Goal: Information Seeking & Learning: Learn about a topic

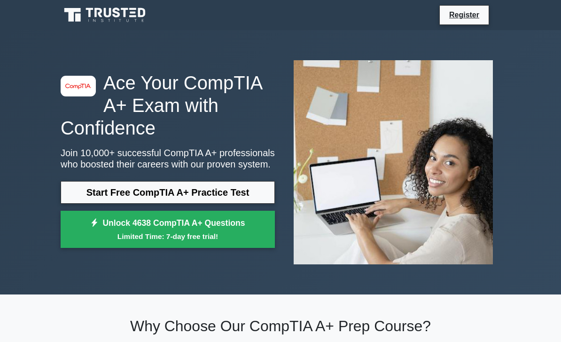
click at [258, 199] on link "Start Free CompTIA A+ Practice Test" at bounding box center [168, 192] width 214 height 23
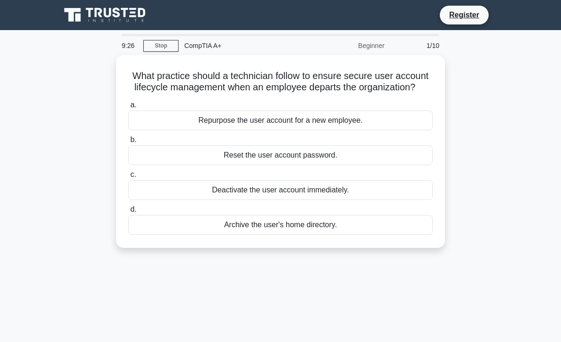
click at [343, 140] on div "a. Repurpose the user account for a new employee. b. Reset the user account pas…" at bounding box center [281, 166] width 316 height 139
click at [348, 125] on div "Repurpose the user account for a new employee." at bounding box center [280, 120] width 305 height 20
click at [128, 108] on input "a. Repurpose the user account for a new employee." at bounding box center [128, 105] width 0 height 6
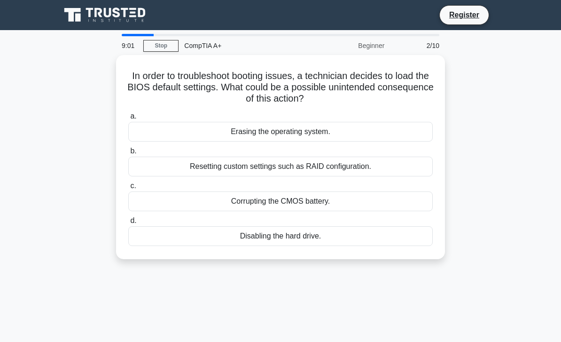
click at [343, 161] on div "Resetting custom settings such as RAID configuration." at bounding box center [280, 167] width 305 height 20
click at [128, 154] on input "b. Resetting custom settings such as RAID configuration." at bounding box center [128, 151] width 0 height 6
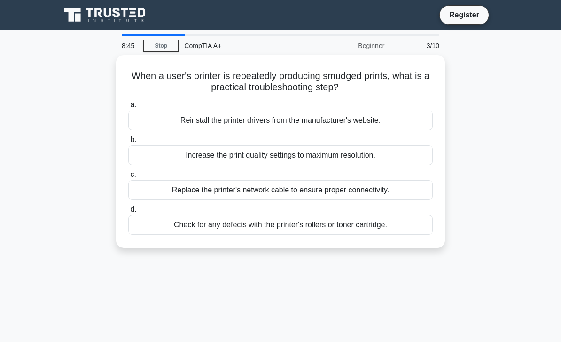
click at [183, 230] on div "Check for any defects with the printer's rollers or toner cartridge." at bounding box center [280, 225] width 305 height 20
click at [128, 213] on input "d. Check for any defects with the printer's rollers or toner cartridge." at bounding box center [128, 209] width 0 height 6
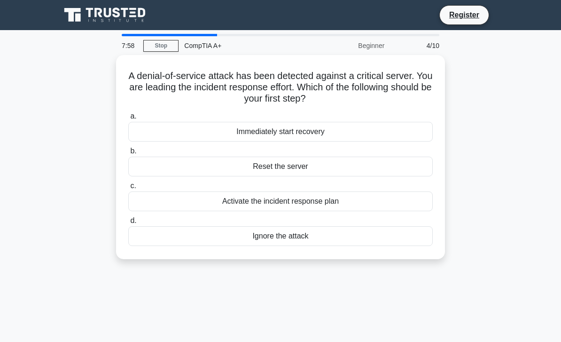
click at [283, 166] on div "Reset the server" at bounding box center [280, 167] width 305 height 20
click at [128, 154] on input "b. Reset the server" at bounding box center [128, 151] width 0 height 6
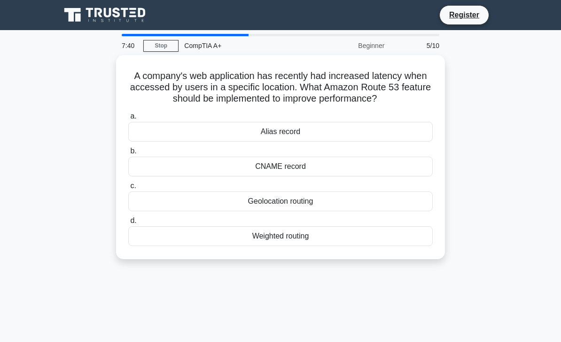
click at [265, 209] on div "Geolocation routing" at bounding box center [280, 201] width 305 height 20
click at [128, 189] on input "c. Geolocation routing" at bounding box center [128, 186] width 0 height 6
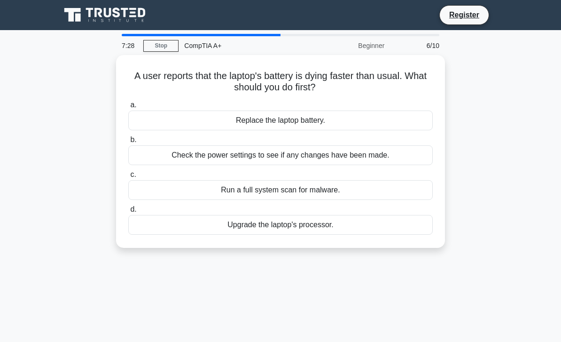
click at [385, 124] on div "Replace the laptop battery." at bounding box center [280, 120] width 305 height 20
click at [128, 108] on input "a. Replace the laptop battery." at bounding box center [128, 105] width 0 height 6
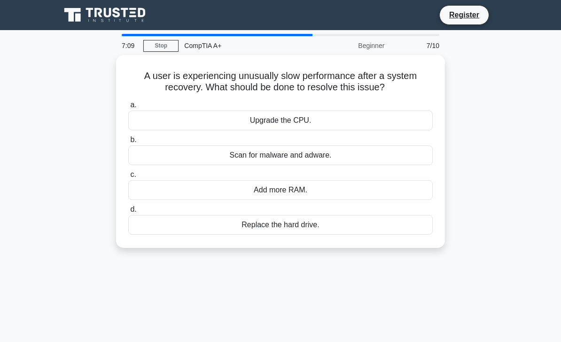
click at [391, 123] on div "Upgrade the CPU." at bounding box center [280, 120] width 305 height 20
click at [128, 108] on input "a. Upgrade the CPU." at bounding box center [128, 105] width 0 height 6
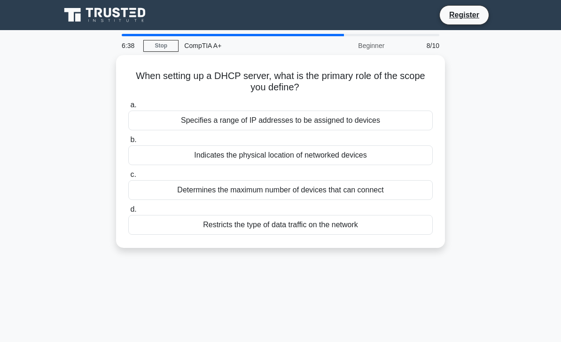
click at [418, 118] on div "Specifies a range of IP addresses to be assigned to devices" at bounding box center [280, 120] width 305 height 20
click at [128, 108] on input "a. Specifies a range of IP addresses to be assigned to devices" at bounding box center [128, 105] width 0 height 6
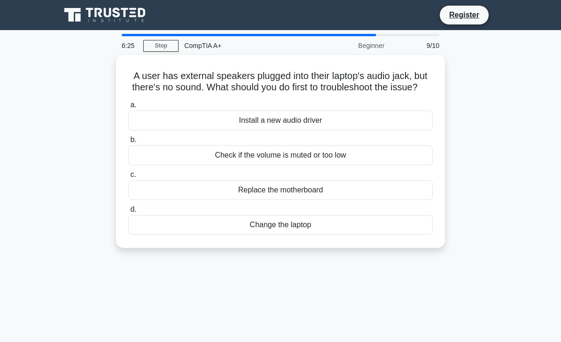
click at [357, 165] on div "Check if the volume is muted or too low" at bounding box center [280, 155] width 305 height 20
click at [128, 143] on input "b. Check if the volume is muted or too low" at bounding box center [128, 140] width 0 height 6
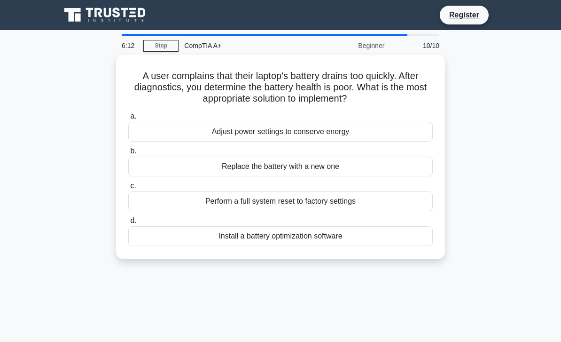
click at [384, 166] on div "Replace the battery with a new one" at bounding box center [280, 167] width 305 height 20
click at [128, 154] on input "b. Replace the battery with a new one" at bounding box center [128, 151] width 0 height 6
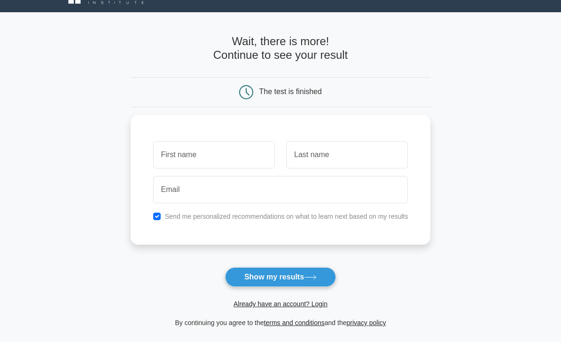
click at [266, 154] on input "text" at bounding box center [214, 155] width 122 height 27
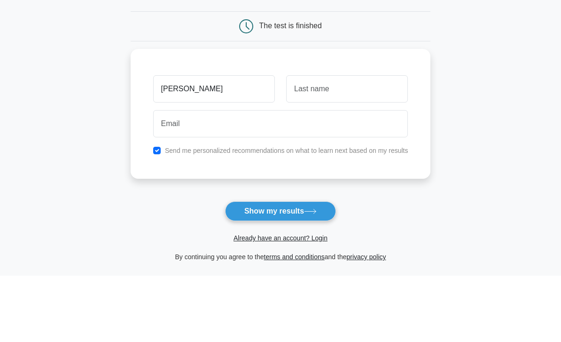
type input "Sam"
click at [371, 142] on input "text" at bounding box center [347, 155] width 122 height 27
type input "Ali"
click at [285, 138] on div "Ali" at bounding box center [347, 155] width 133 height 35
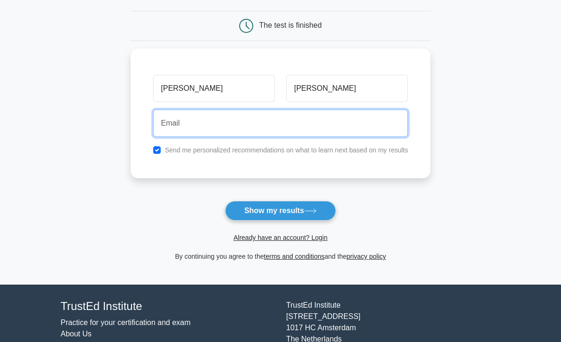
click at [267, 124] on input "email" at bounding box center [280, 123] width 255 height 27
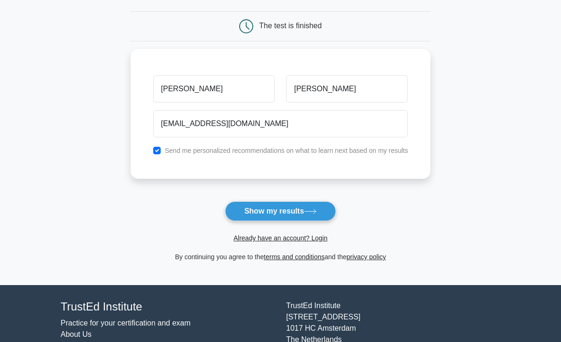
scroll to position [84, 0]
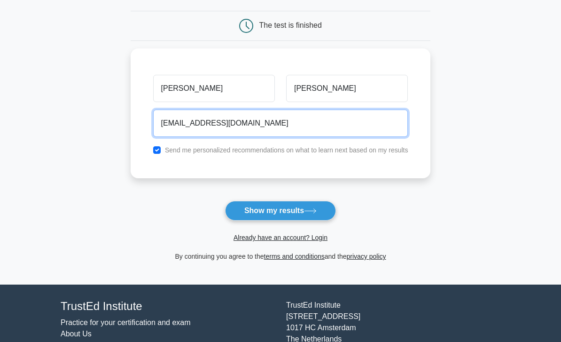
type input "aymen200700@gmail.com"
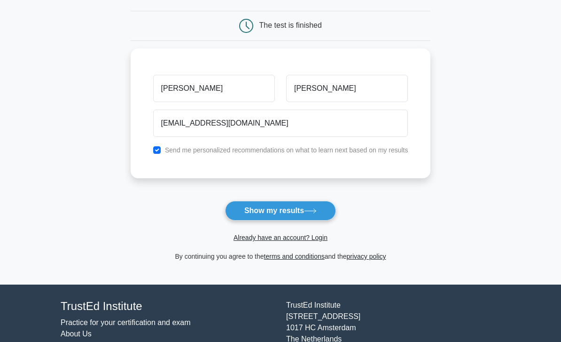
click at [317, 209] on icon at bounding box center [310, 210] width 13 height 5
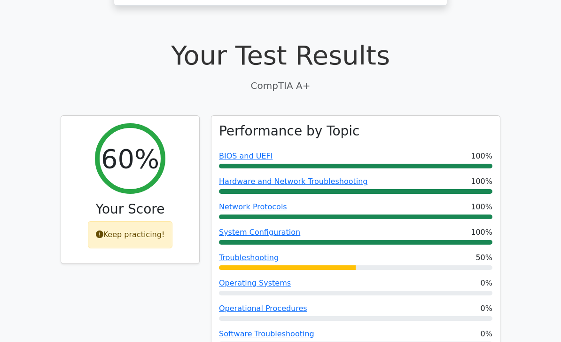
scroll to position [285, 0]
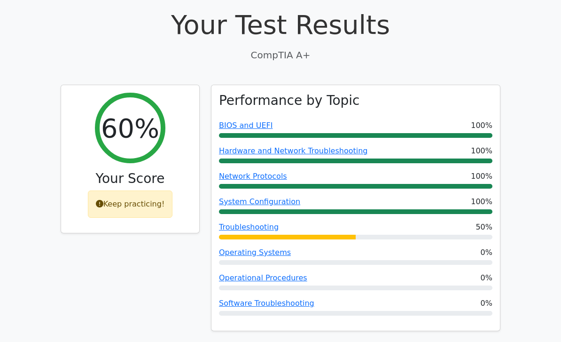
click at [478, 133] on div at bounding box center [356, 135] width 274 height 5
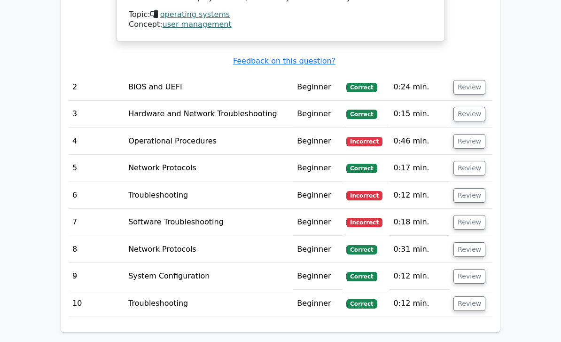
scroll to position [1185, 0]
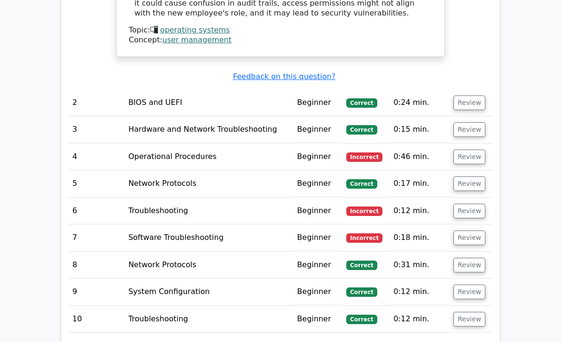
click at [474, 150] on button "Review" at bounding box center [470, 157] width 32 height 15
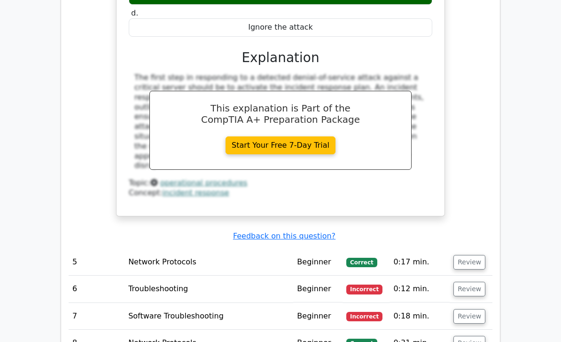
click at [471, 282] on button "Review" at bounding box center [470, 289] width 32 height 15
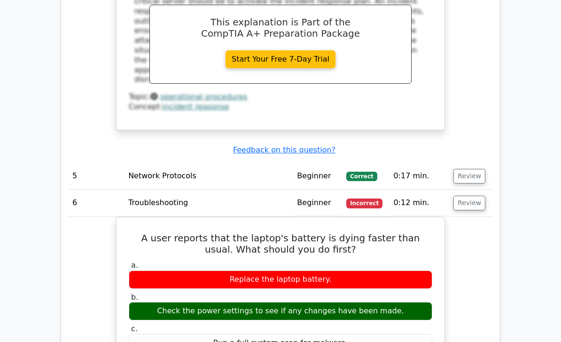
scroll to position [1584, 0]
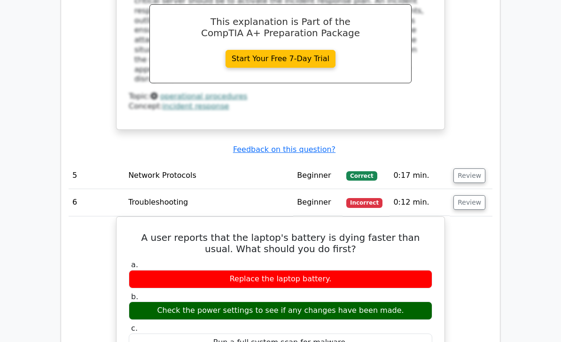
click at [473, 196] on button "Review" at bounding box center [470, 203] width 32 height 15
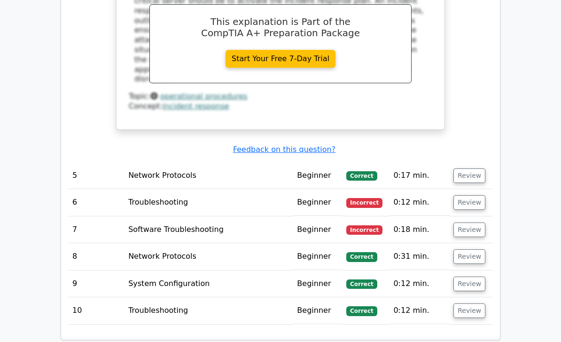
click at [473, 222] on button "Review" at bounding box center [470, 229] width 32 height 15
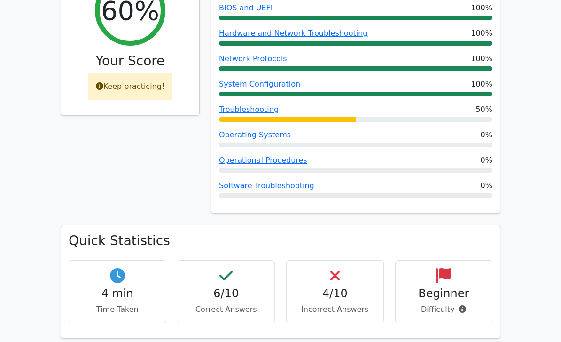
scroll to position [389, 0]
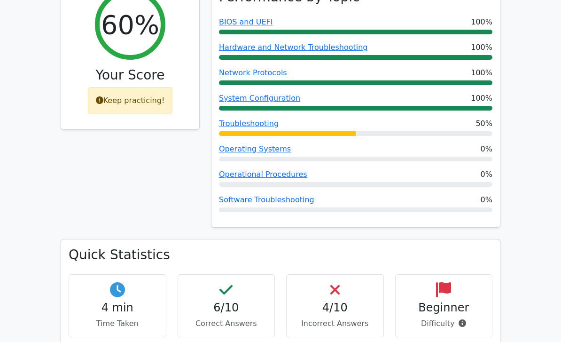
click at [472, 157] on div at bounding box center [356, 159] width 274 height 5
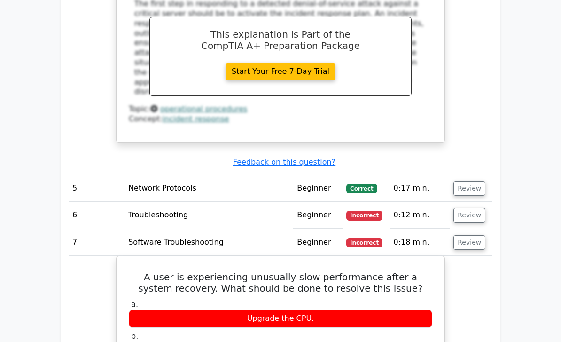
scroll to position [1631, 0]
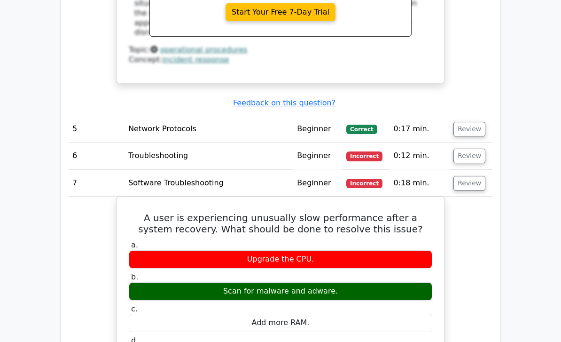
click at [479, 176] on button "Review" at bounding box center [470, 183] width 32 height 15
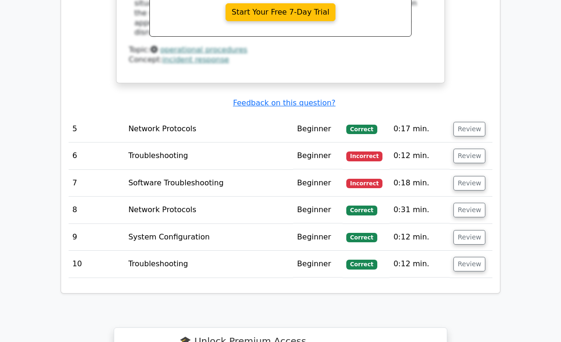
click at [471, 230] on button "Review" at bounding box center [470, 237] width 32 height 15
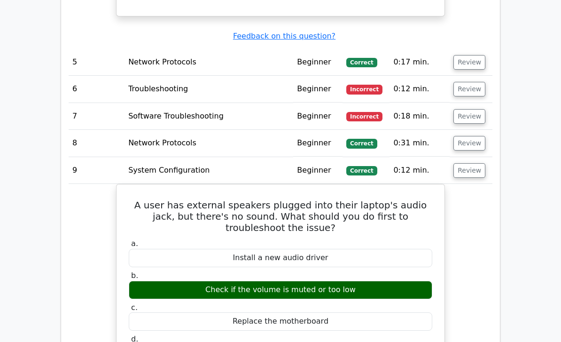
click at [475, 164] on button "Review" at bounding box center [470, 171] width 32 height 15
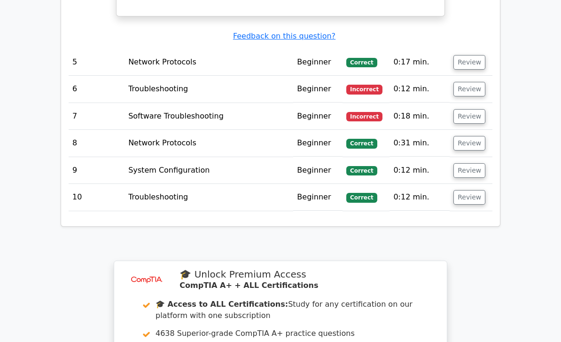
click at [470, 190] on button "Review" at bounding box center [470, 197] width 32 height 15
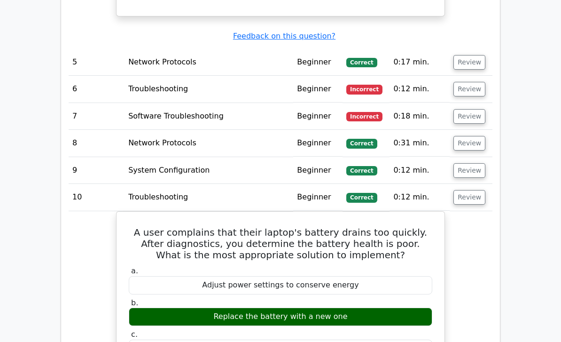
click at [473, 190] on button "Review" at bounding box center [470, 197] width 32 height 15
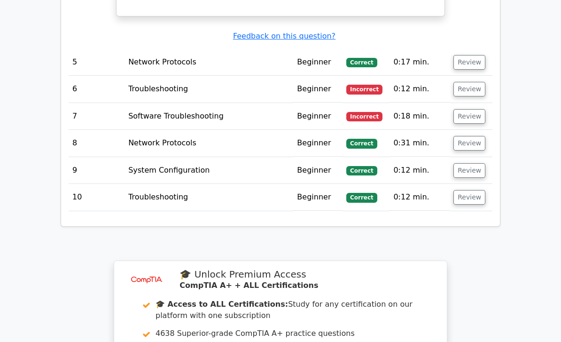
click at [470, 136] on button "Review" at bounding box center [470, 143] width 32 height 15
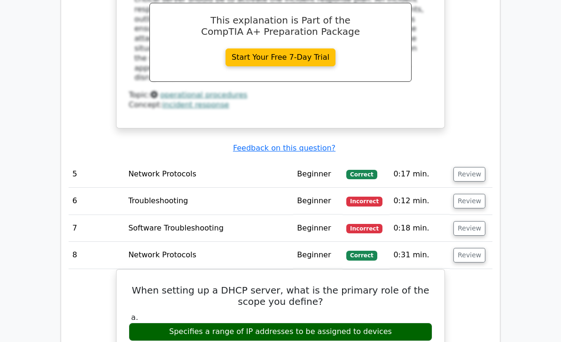
scroll to position [1585, 0]
click at [426, 161] on td "0:17 min." at bounding box center [420, 174] width 60 height 27
click at [469, 167] on button "Review" at bounding box center [470, 174] width 32 height 15
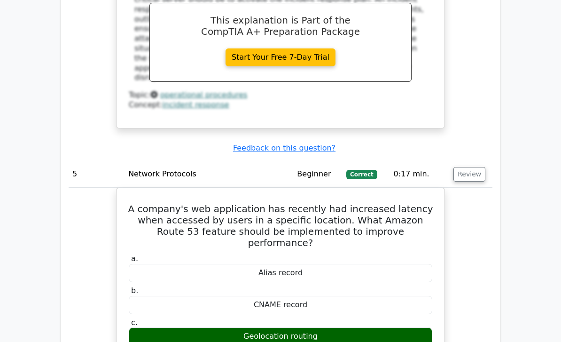
click at [469, 167] on button "Review" at bounding box center [470, 174] width 32 height 15
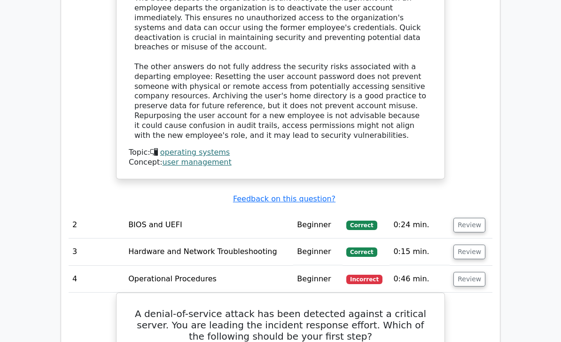
scroll to position [1015, 0]
